Goal: Task Accomplishment & Management: Manage account settings

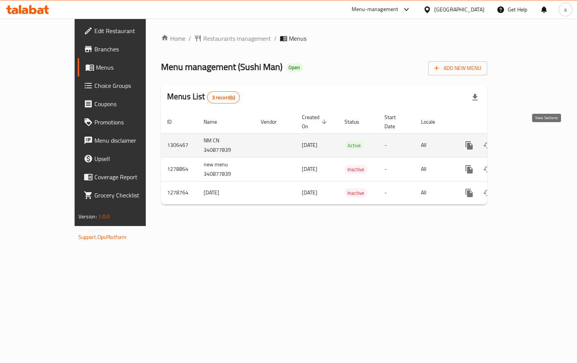
click at [529, 141] on icon "enhanced table" at bounding box center [523, 145] width 9 height 9
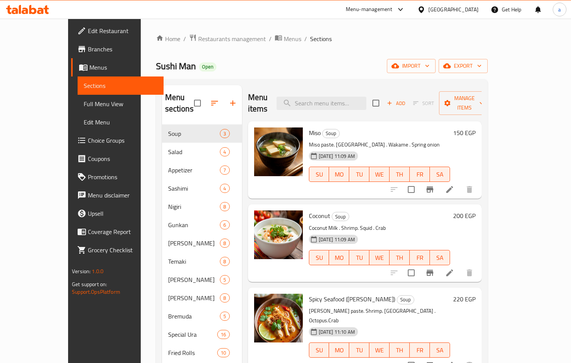
click at [88, 140] on span "Choice Groups" at bounding box center [123, 140] width 70 height 9
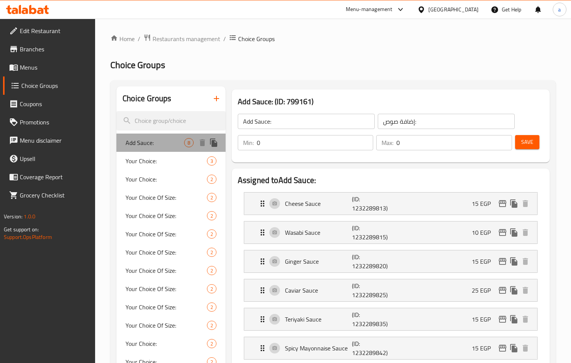
click at [152, 142] on span "Add Sauce:" at bounding box center [155, 142] width 59 height 9
click at [185, 38] on span "Restaurants management" at bounding box center [187, 38] width 68 height 9
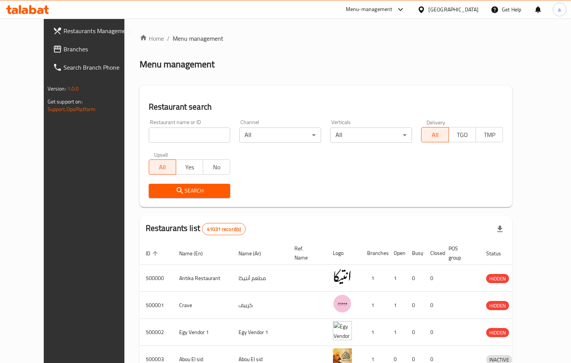
click at [64, 50] on span "Branches" at bounding box center [99, 49] width 70 height 9
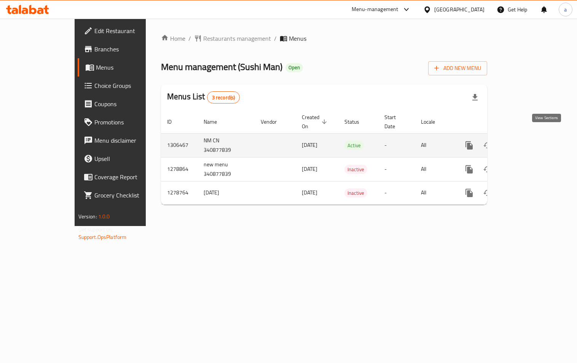
click at [529, 141] on icon "enhanced table" at bounding box center [523, 145] width 9 height 9
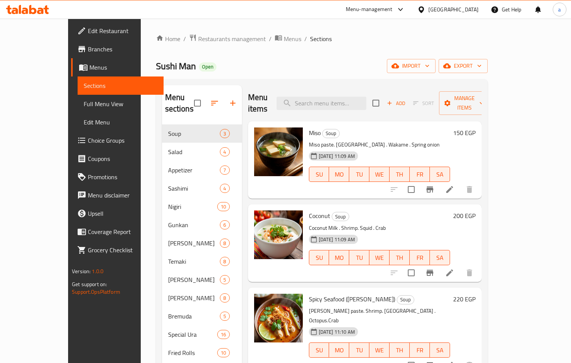
click at [88, 140] on span "Choice Groups" at bounding box center [123, 140] width 70 height 9
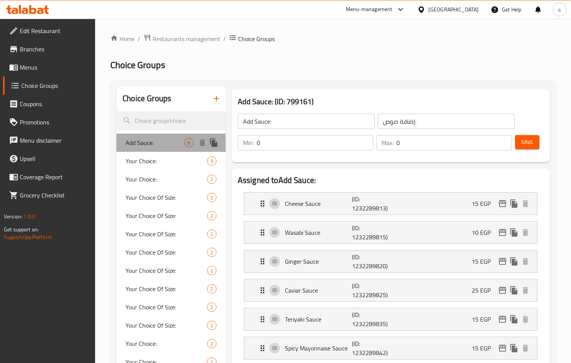
click at [156, 141] on span "Add Sauce:" at bounding box center [155, 142] width 59 height 9
click at [162, 41] on span "Restaurants management" at bounding box center [187, 38] width 68 height 9
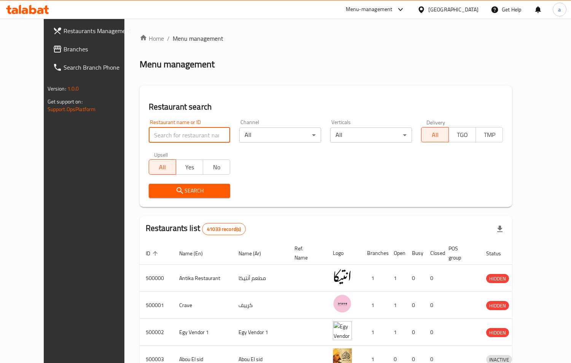
click at [162, 135] on input "search" at bounding box center [190, 134] width 82 height 15
paste input "753195"
type input "753195"
click at [64, 50] on span "Branches" at bounding box center [99, 49] width 70 height 9
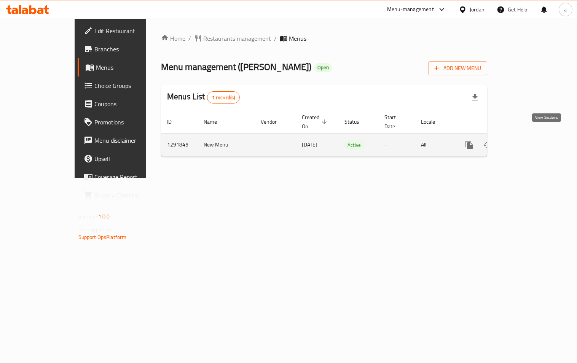
click at [527, 142] on icon "enhanced table" at bounding box center [524, 145] width 7 height 7
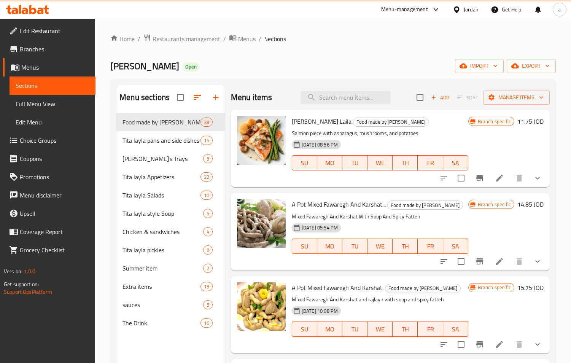
click at [45, 138] on span "Choice Groups" at bounding box center [55, 140] width 70 height 9
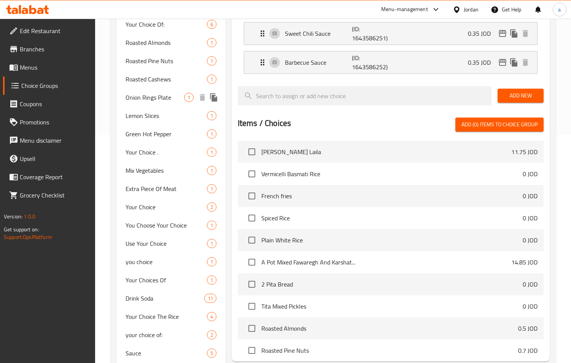
scroll to position [266, 0]
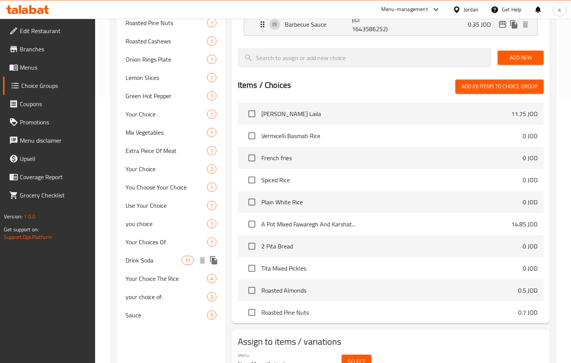
click at [151, 262] on span "Drink Soda" at bounding box center [154, 260] width 56 height 9
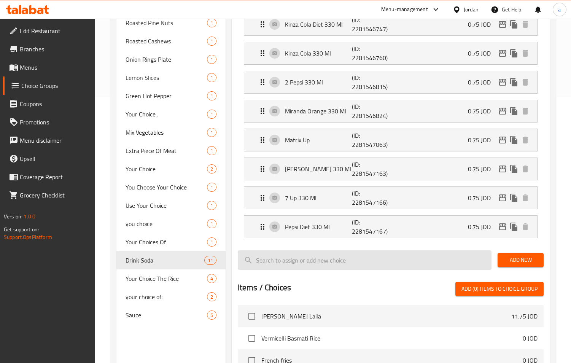
type input "Drink Soda"
type input "شرب الصودا"
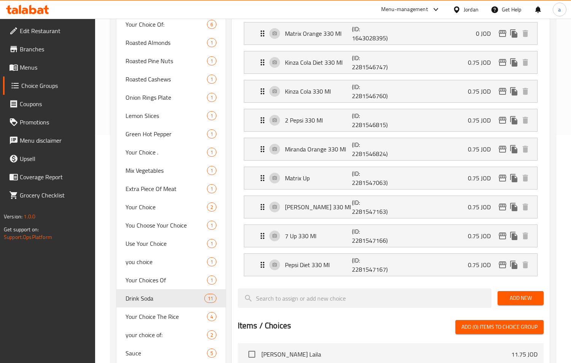
scroll to position [190, 0]
